Goal: Transaction & Acquisition: Purchase product/service

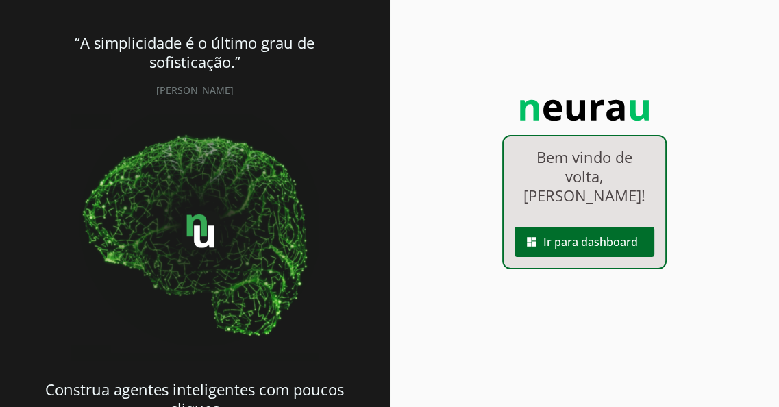
click at [540, 247] on span at bounding box center [584, 241] width 140 height 33
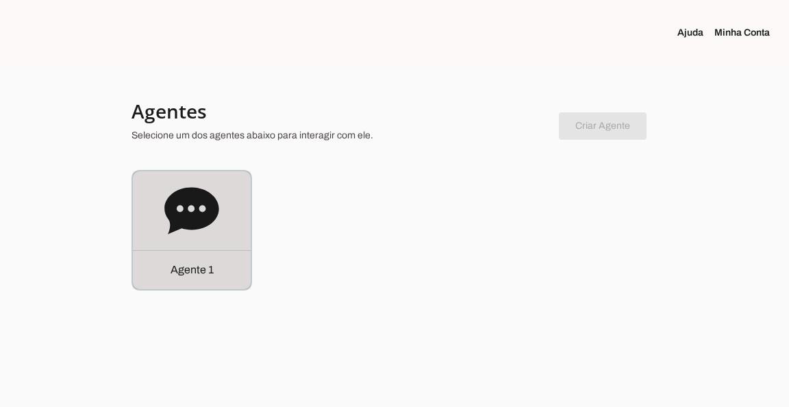
click at [200, 203] on icon at bounding box center [191, 210] width 54 height 47
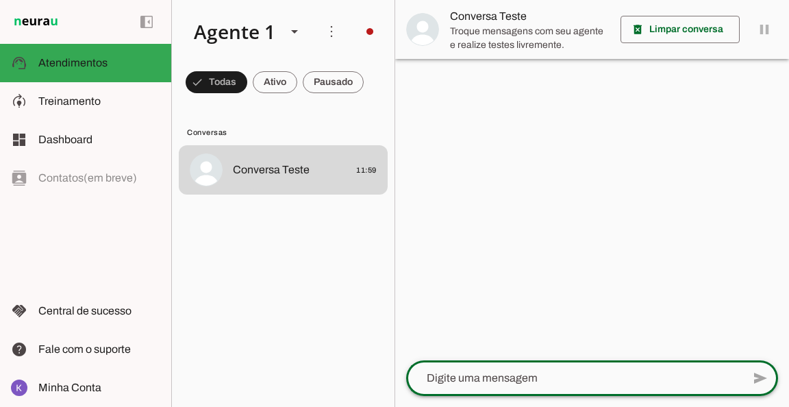
click at [442, 376] on textarea at bounding box center [574, 378] width 336 height 16
type textarea "Boa tarde"
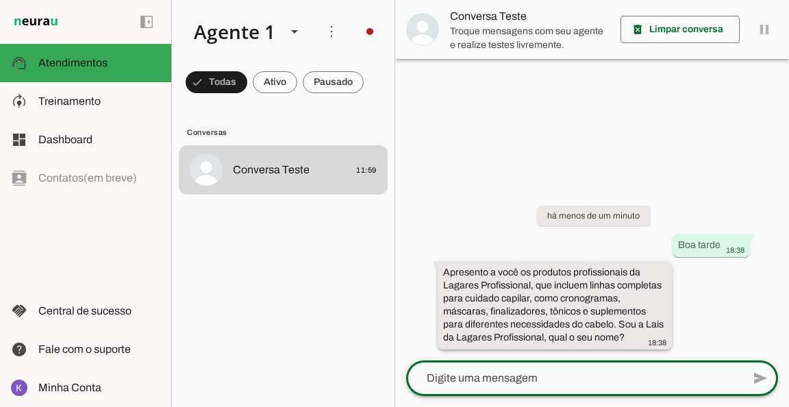
type textarea "G"
type textarea "Meu nome é [PERSON_NAME]"
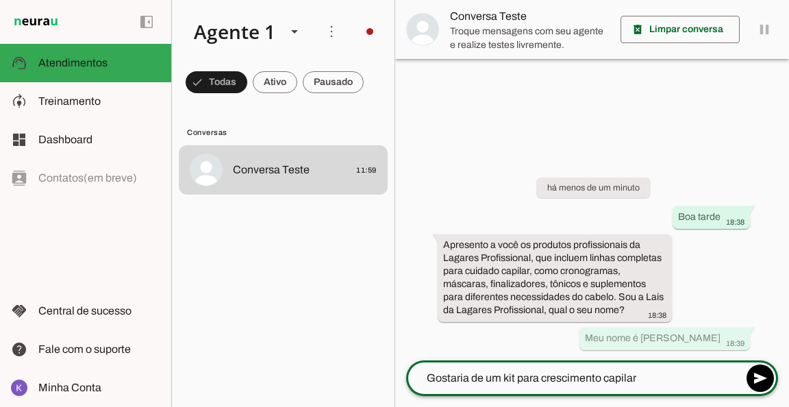
type textarea "Gostaria de um kit para crescimento capilar"
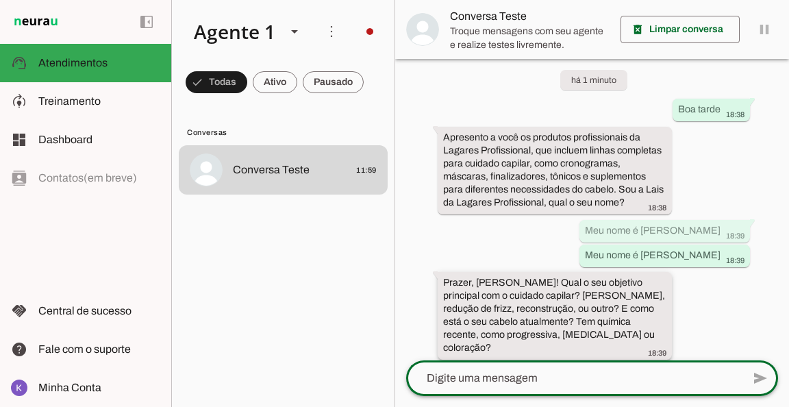
scroll to position [29, 0]
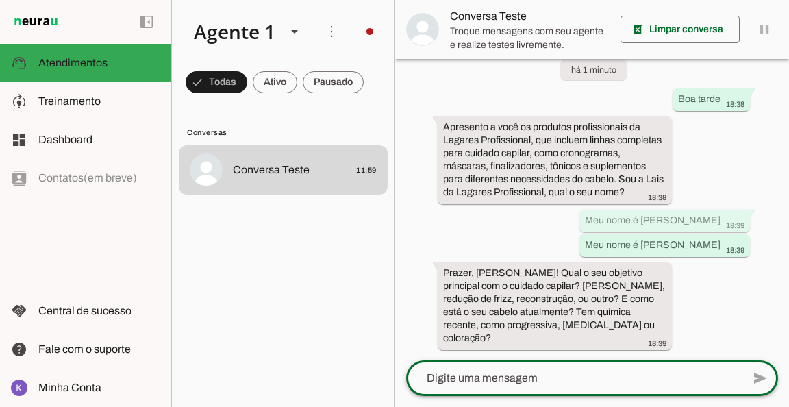
click at [570, 376] on textarea at bounding box center [574, 378] width 336 height 16
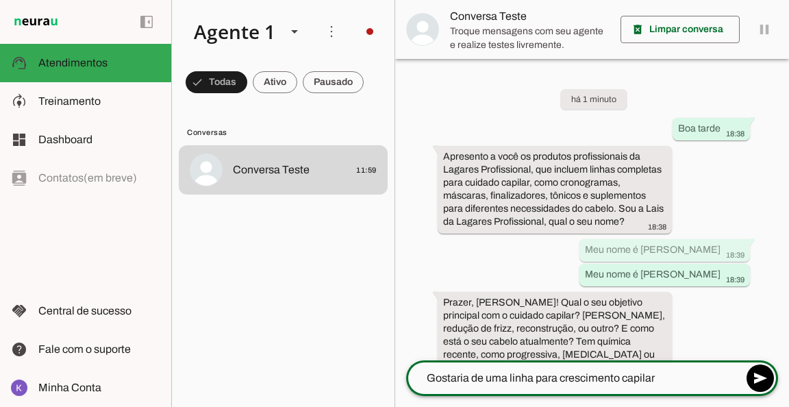
type textarea "Gostaria de uma linha para crescimento capilar"
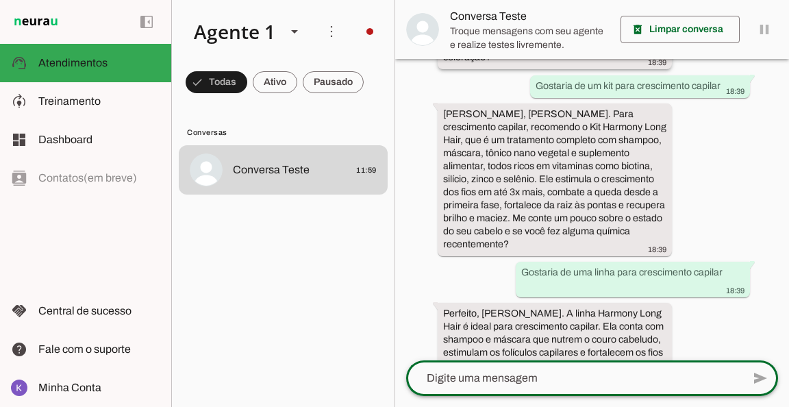
scroll to position [427, 0]
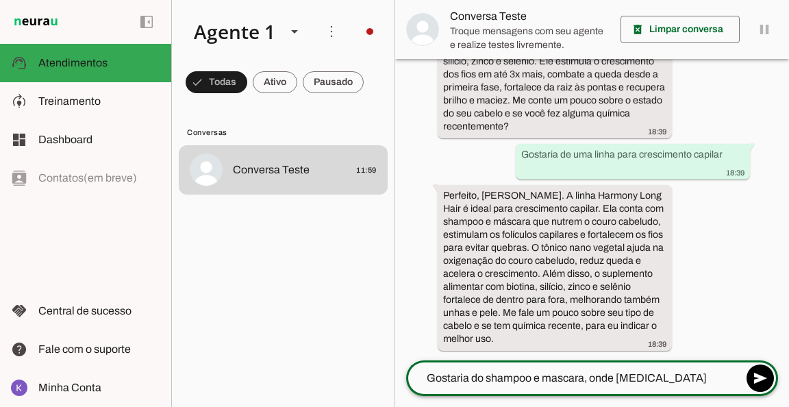
type textarea "Gostaria do shampoo e mascara, onde [MEDICAL_DATA]?"
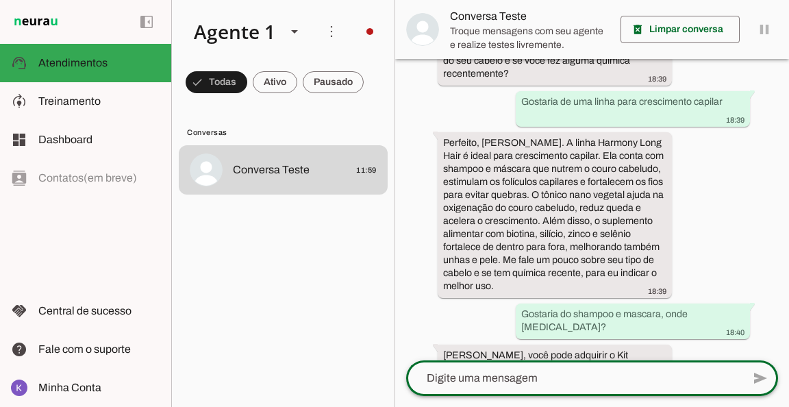
scroll to position [601, 0]
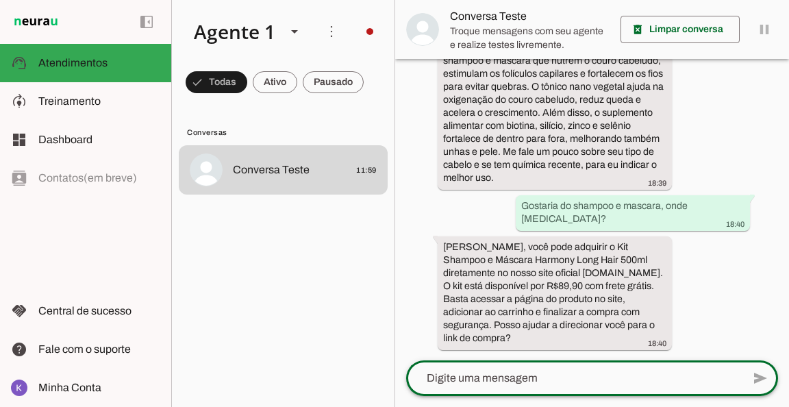
click at [507, 375] on textarea at bounding box center [574, 378] width 336 height 16
type textarea "Sim, gostaria do link de compra"
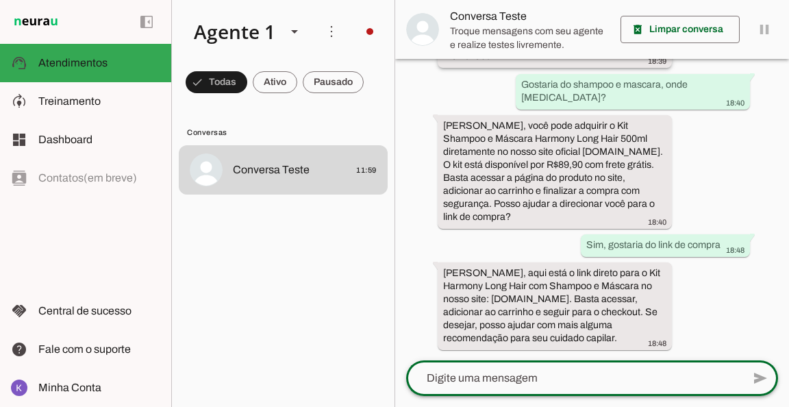
scroll to position [722, 0]
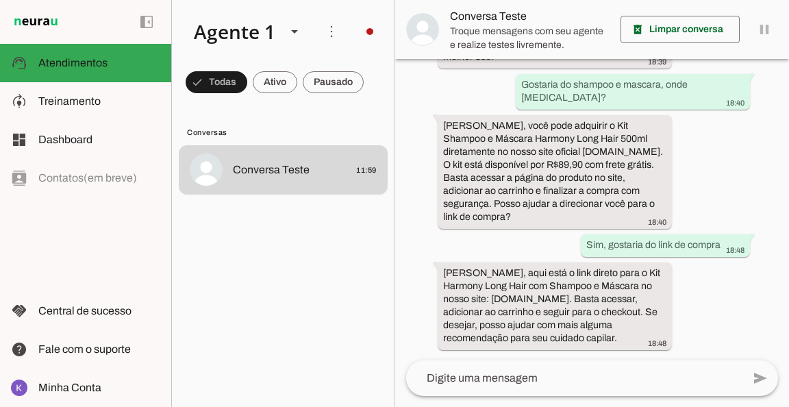
click at [651, 34] on span at bounding box center [679, 29] width 119 height 33
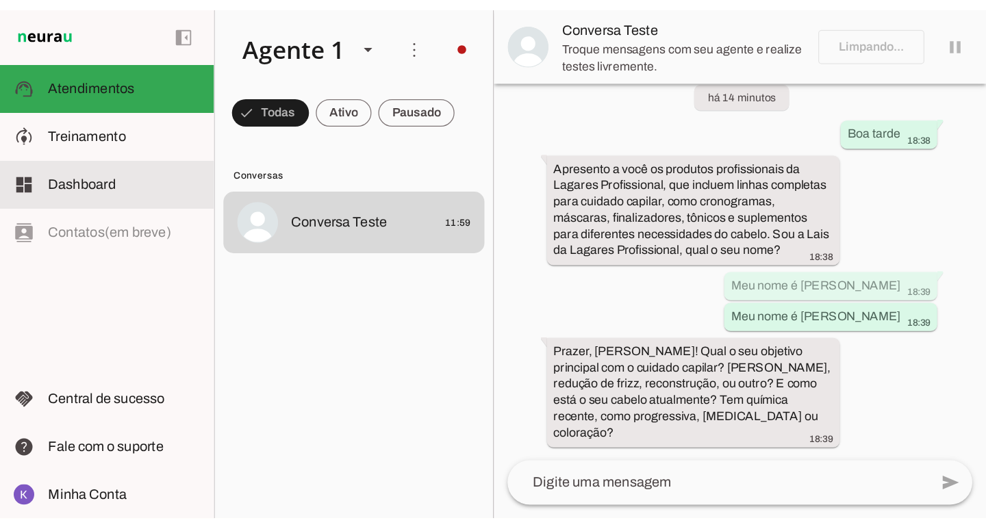
scroll to position [0, 0]
